Goal: Information Seeking & Learning: Learn about a topic

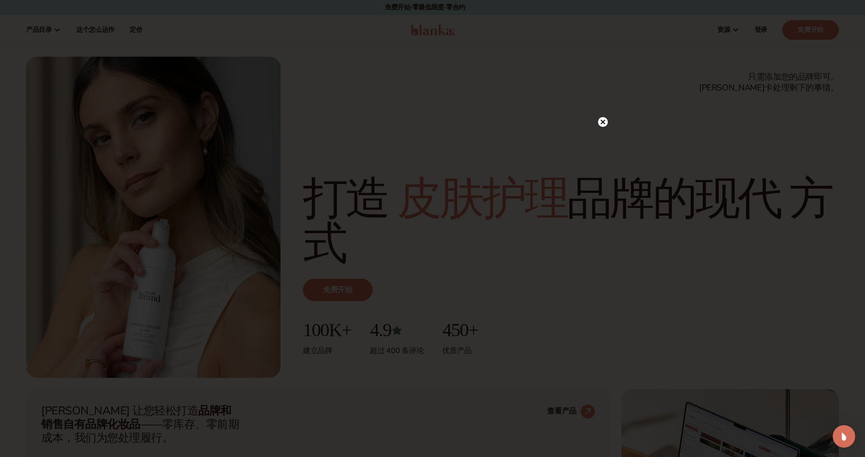
click at [606, 120] on circle at bounding box center [603, 122] width 10 height 10
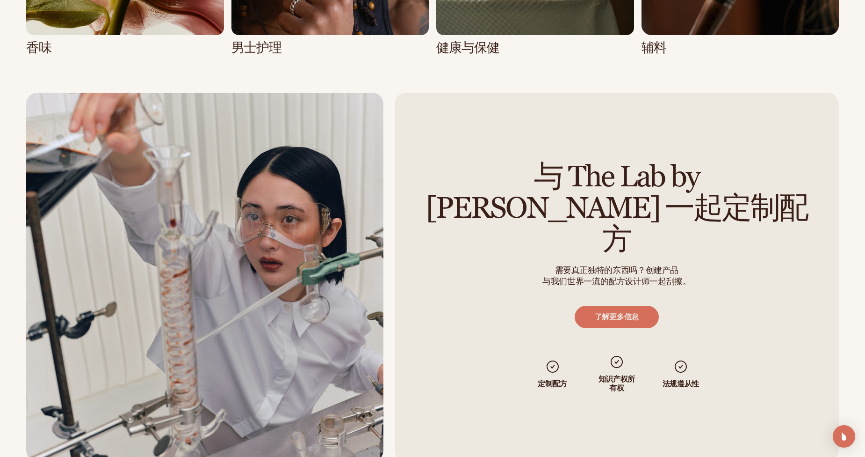
scroll to position [2386, 0]
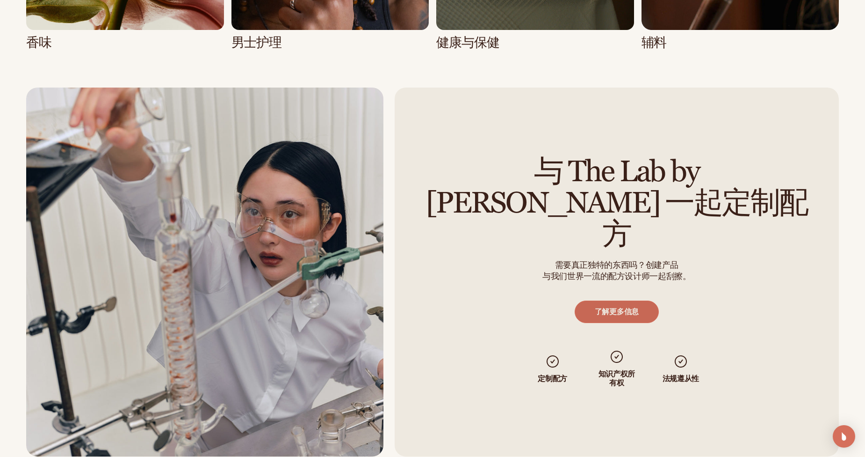
click at [623, 300] on link "了解更多信息" at bounding box center [617, 311] width 84 height 22
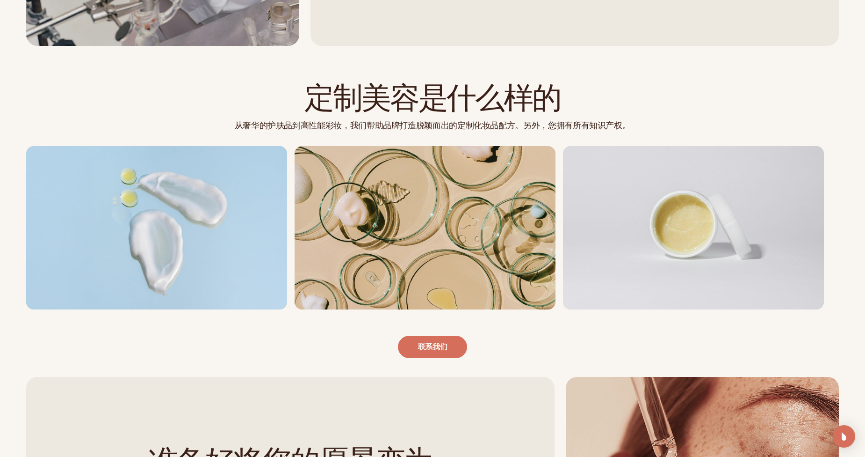
scroll to position [608, 0]
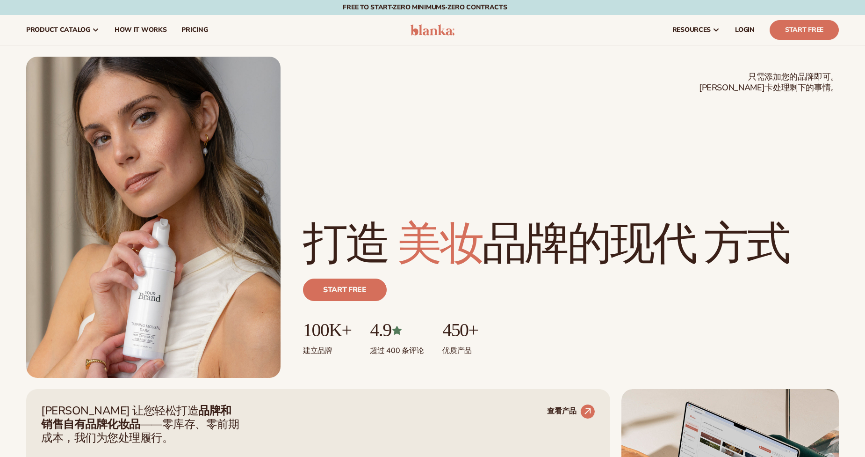
scroll to position [2386, 0]
